Goal: Transaction & Acquisition: Purchase product/service

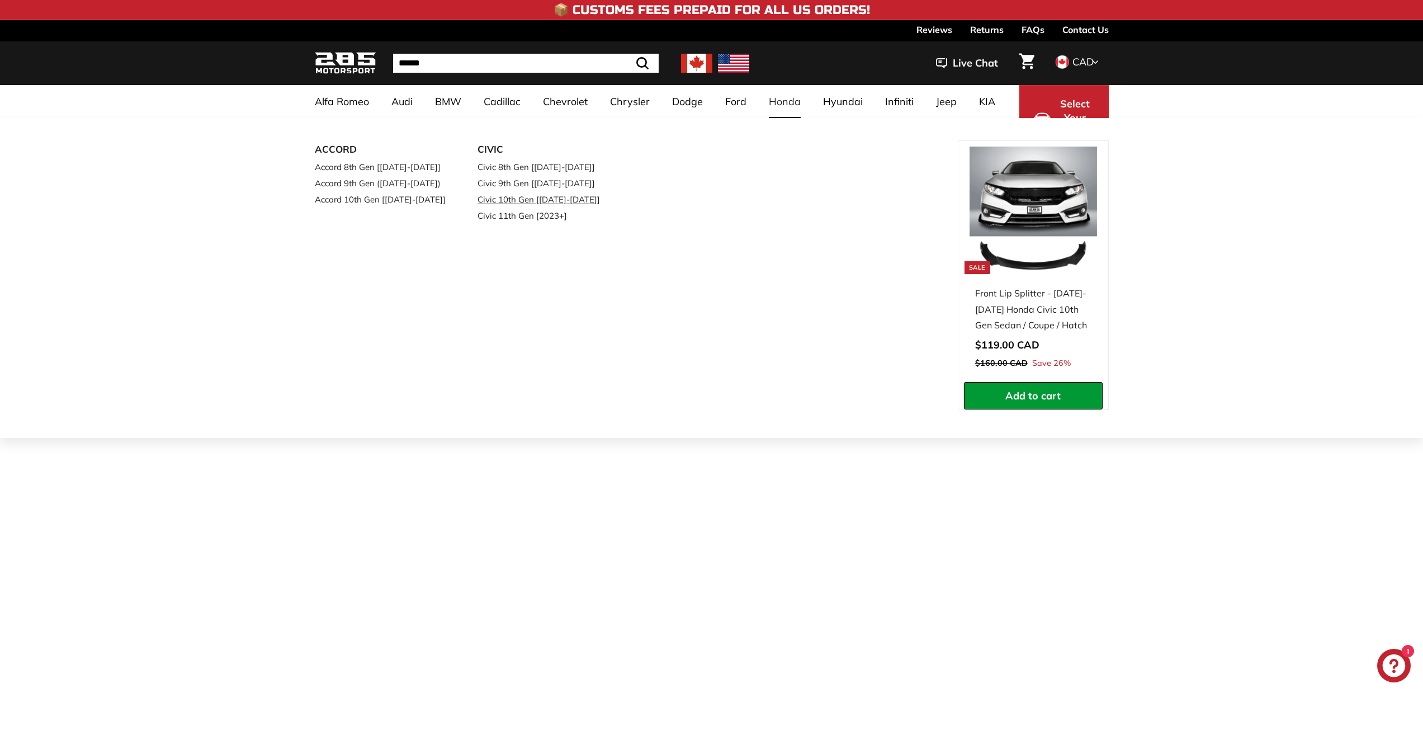
click at [532, 201] on link "Civic 10th Gen [[DATE]-[DATE]]" at bounding box center [543, 199] width 132 height 16
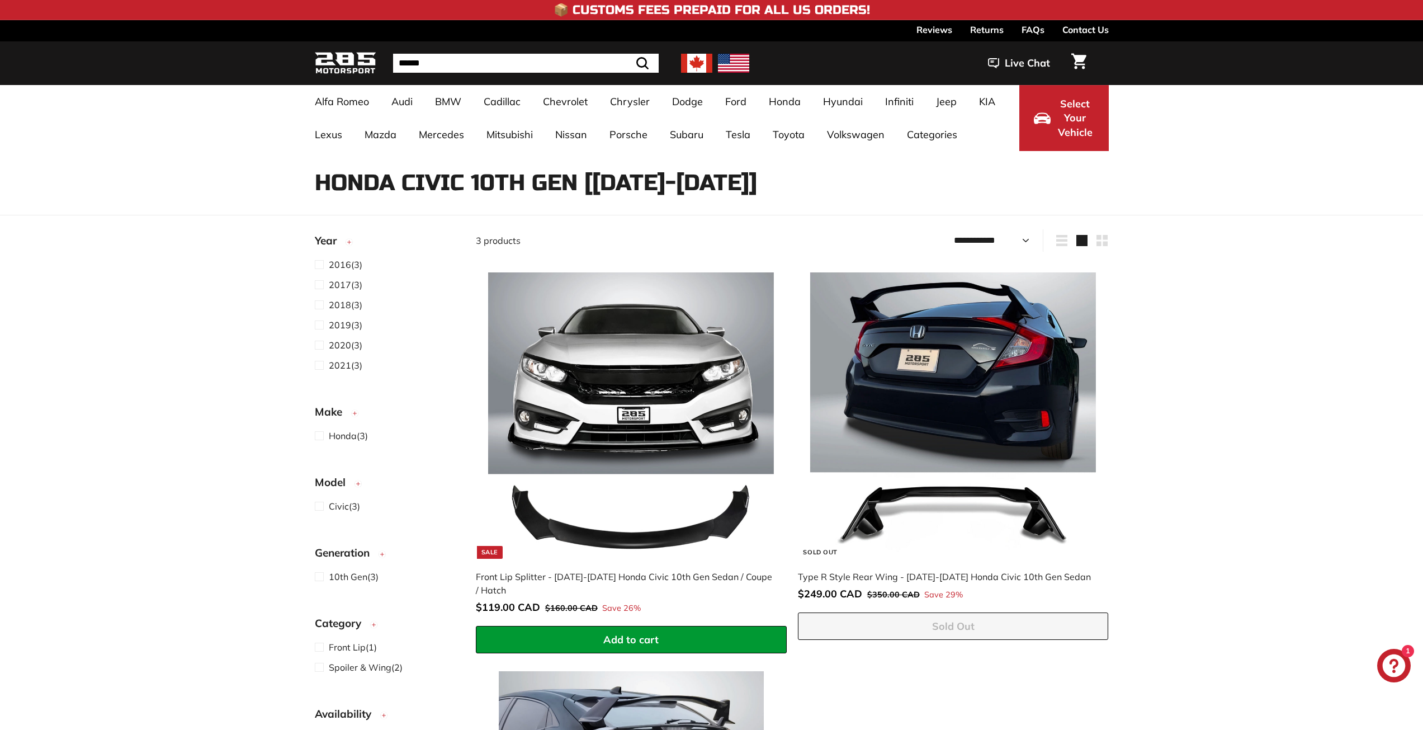
select select "**********"
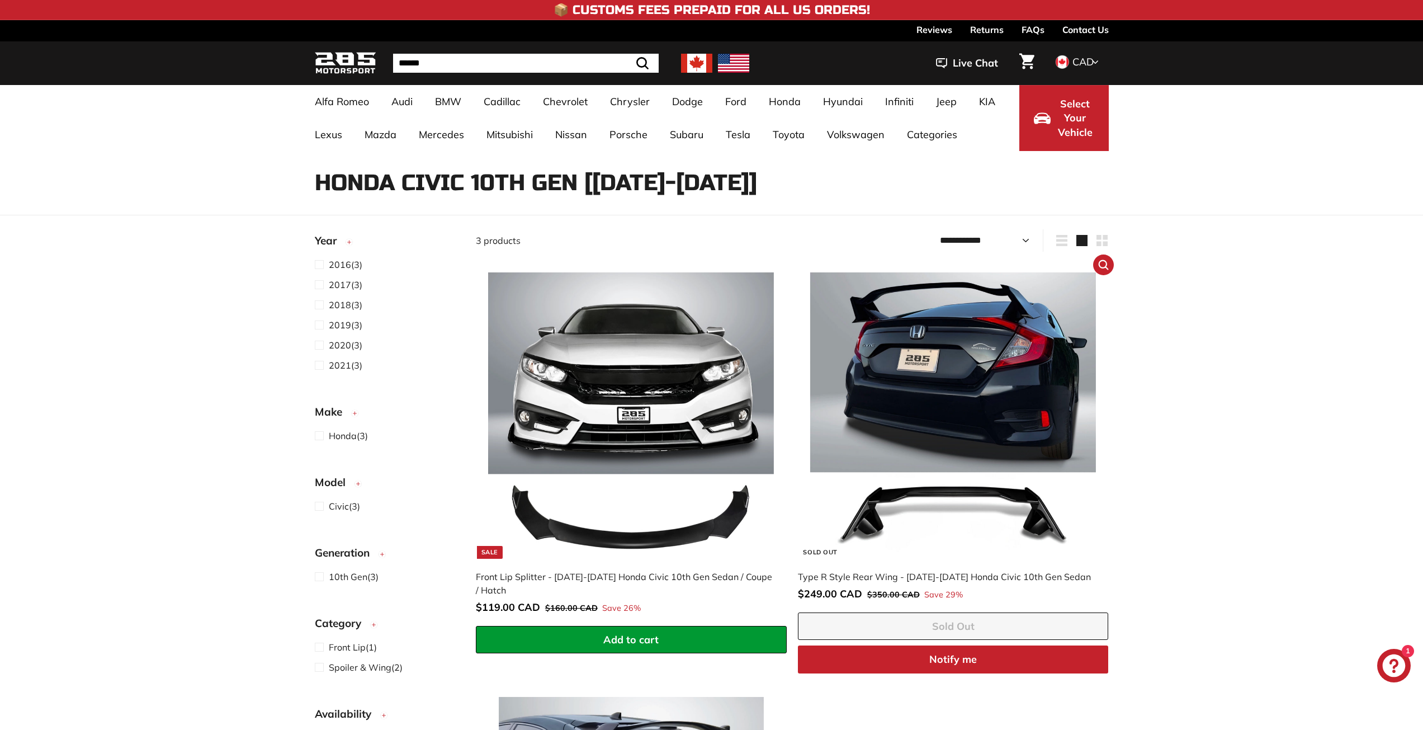
click at [957, 334] on img at bounding box center [953, 415] width 286 height 286
